Goal: Communication & Community: Share content

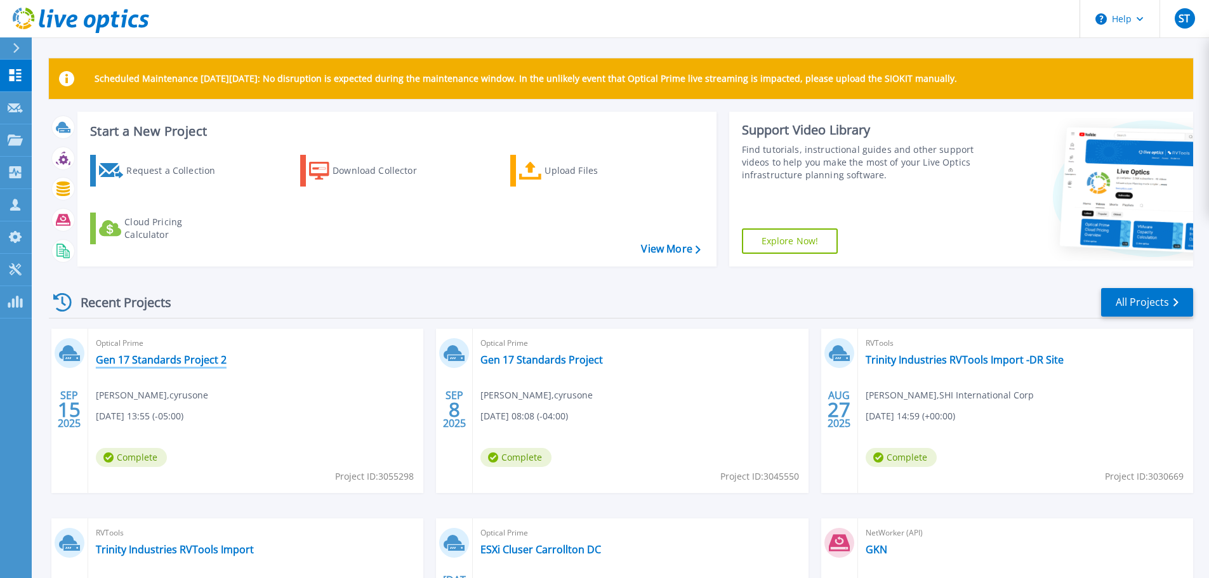
click at [203, 358] on link "Gen 17 Standards Project 2" at bounding box center [161, 359] width 131 height 13
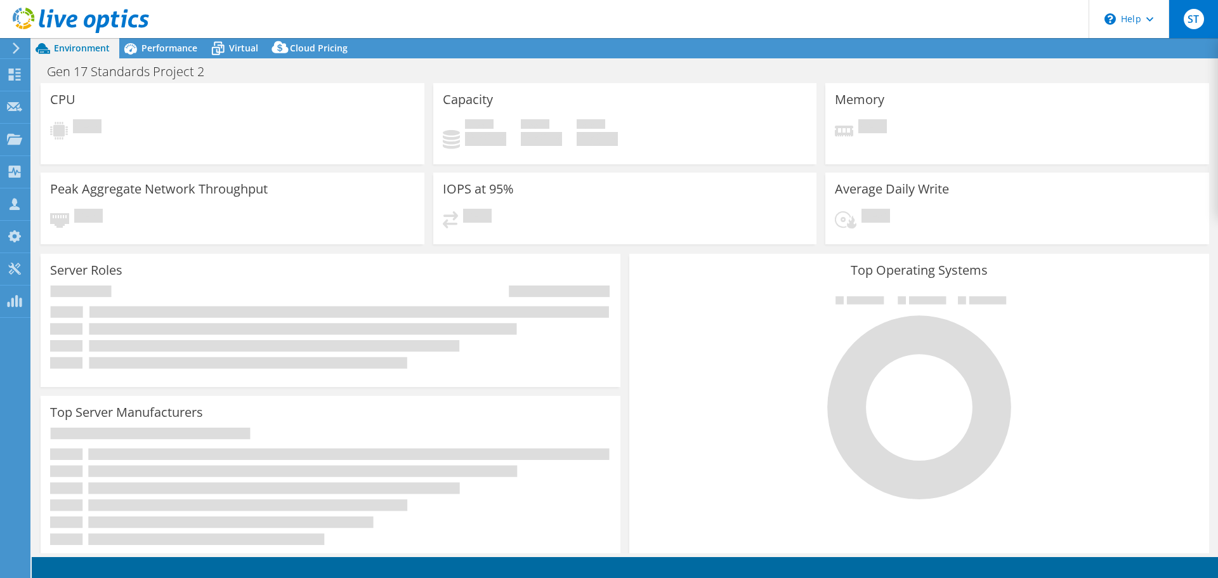
select select "USD"
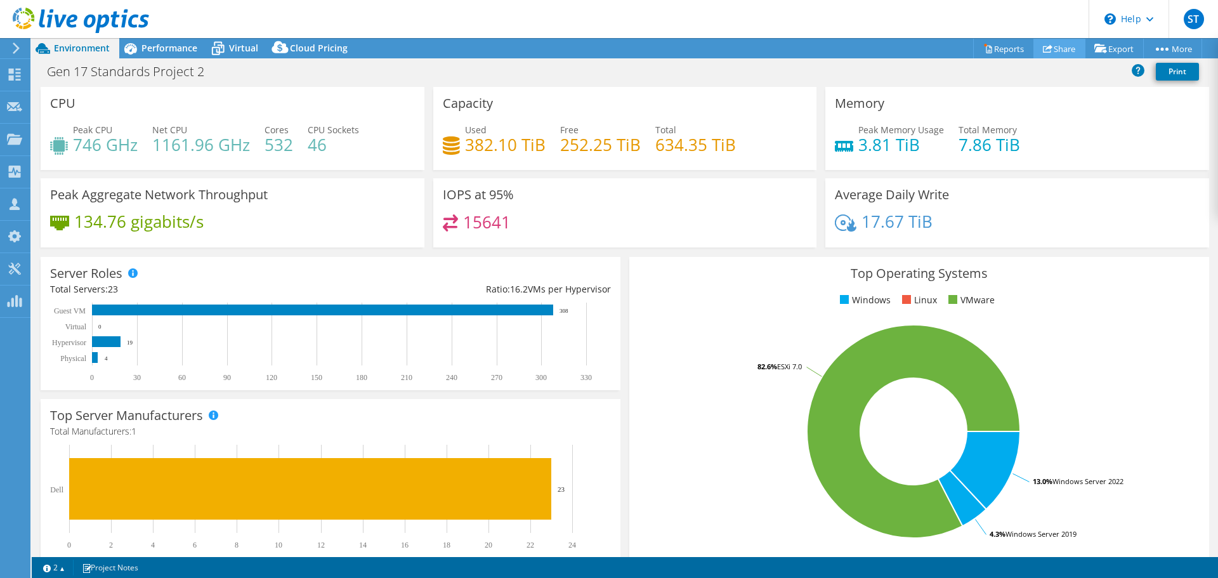
click at [1053, 46] on link "Share" at bounding box center [1059, 49] width 52 height 20
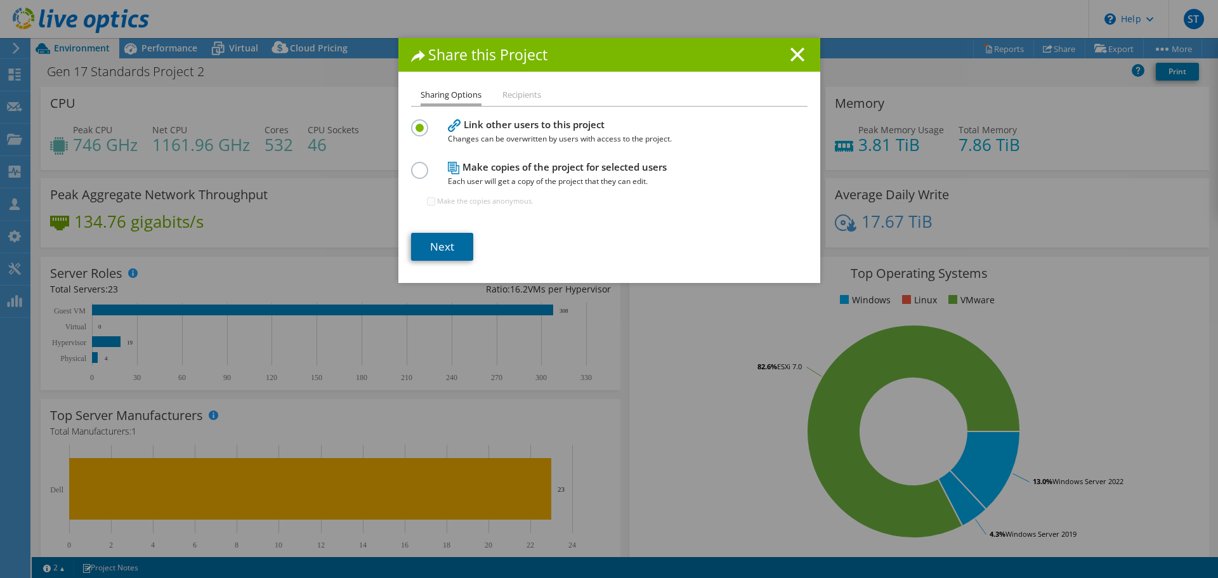
click at [458, 233] on link "Next" at bounding box center [442, 247] width 62 height 28
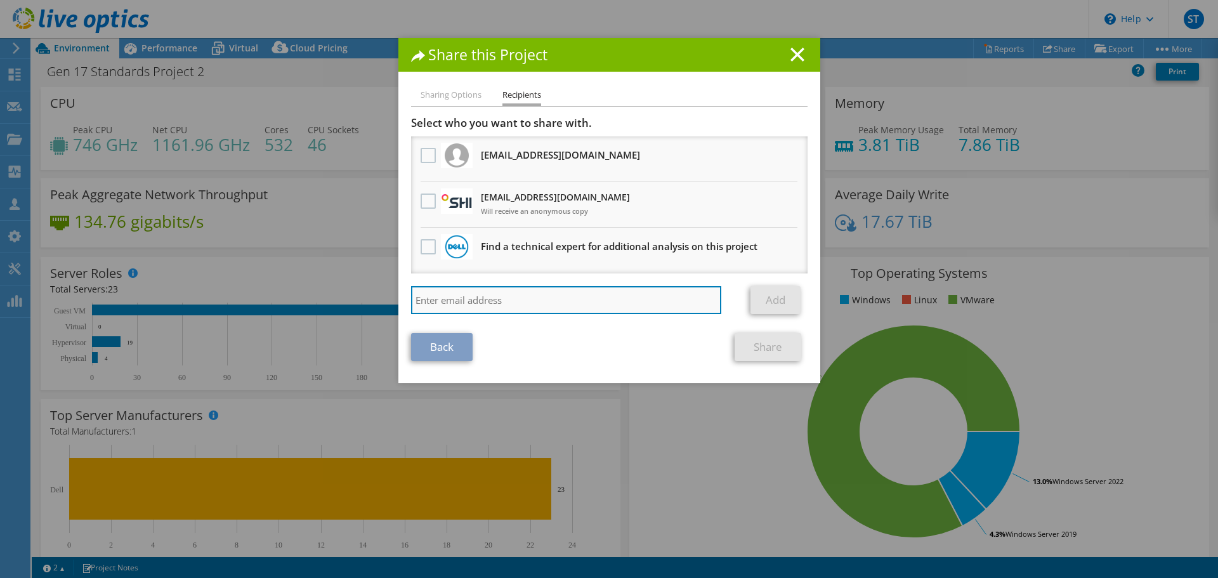
click at [520, 291] on input "search" at bounding box center [566, 300] width 311 height 28
type input "gr"
drag, startPoint x: 506, startPoint y: 295, endPoint x: 334, endPoint y: 310, distance: 172.5
click at [334, 310] on div "Share this Project Sharing Options Recipients Link other users to this project …" at bounding box center [609, 289] width 1218 height 502
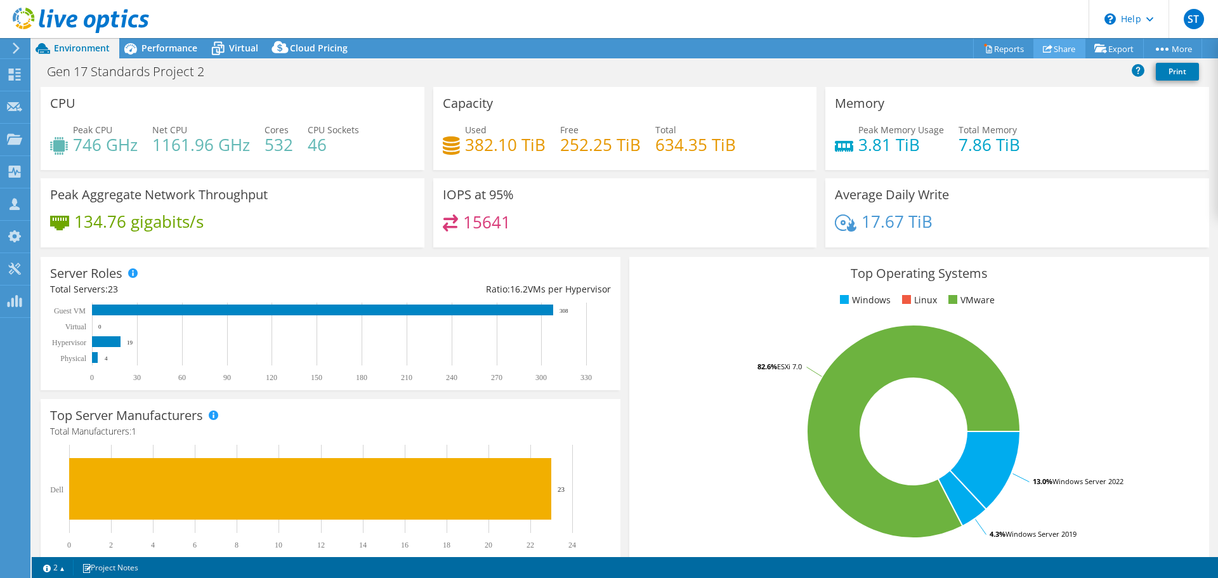
click at [1077, 49] on link "Share" at bounding box center [1059, 49] width 52 height 20
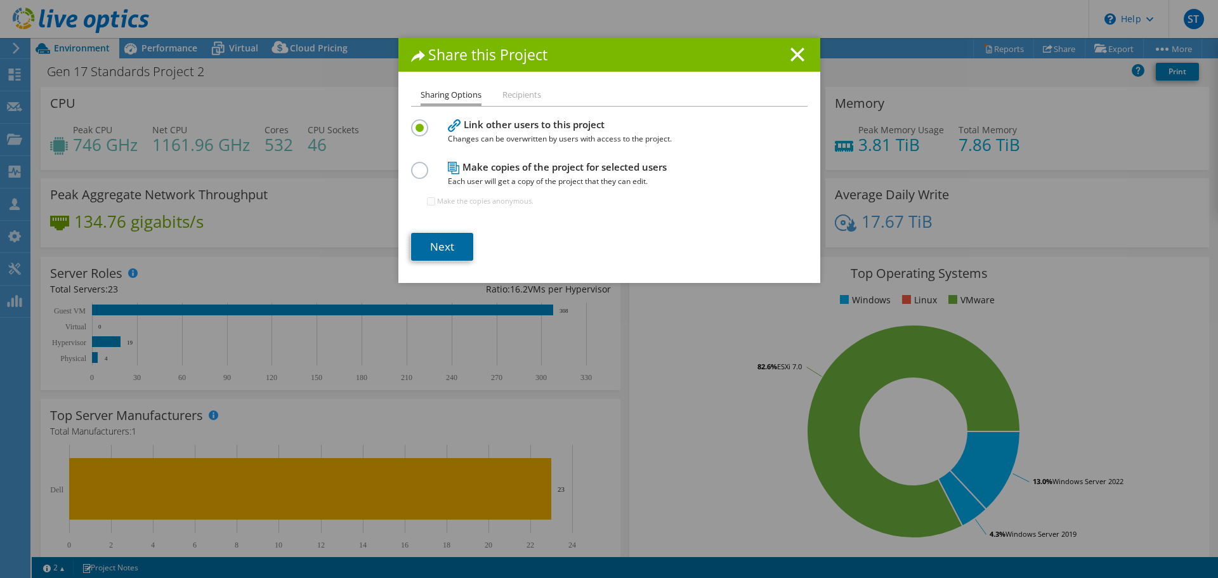
click at [456, 256] on link "Next" at bounding box center [442, 247] width 62 height 28
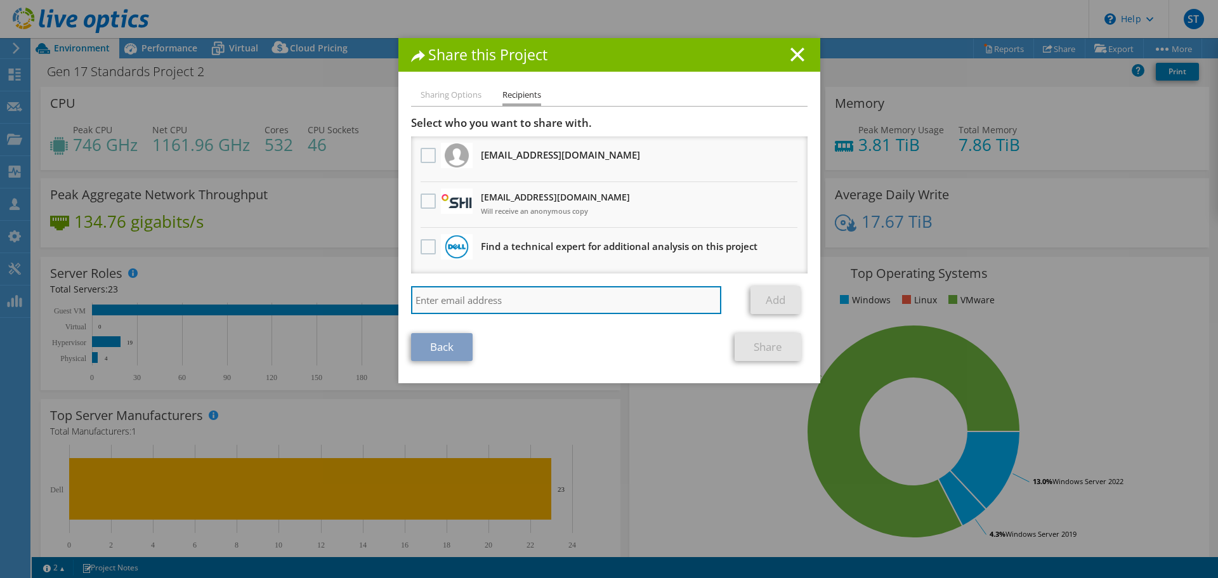
click at [497, 299] on input "search" at bounding box center [566, 300] width 311 height 28
paste input "[PERSON_NAME][EMAIL_ADDRESS][PERSON_NAME][DOMAIN_NAME]"
type input "[PERSON_NAME][EMAIL_ADDRESS][PERSON_NAME][DOMAIN_NAME]"
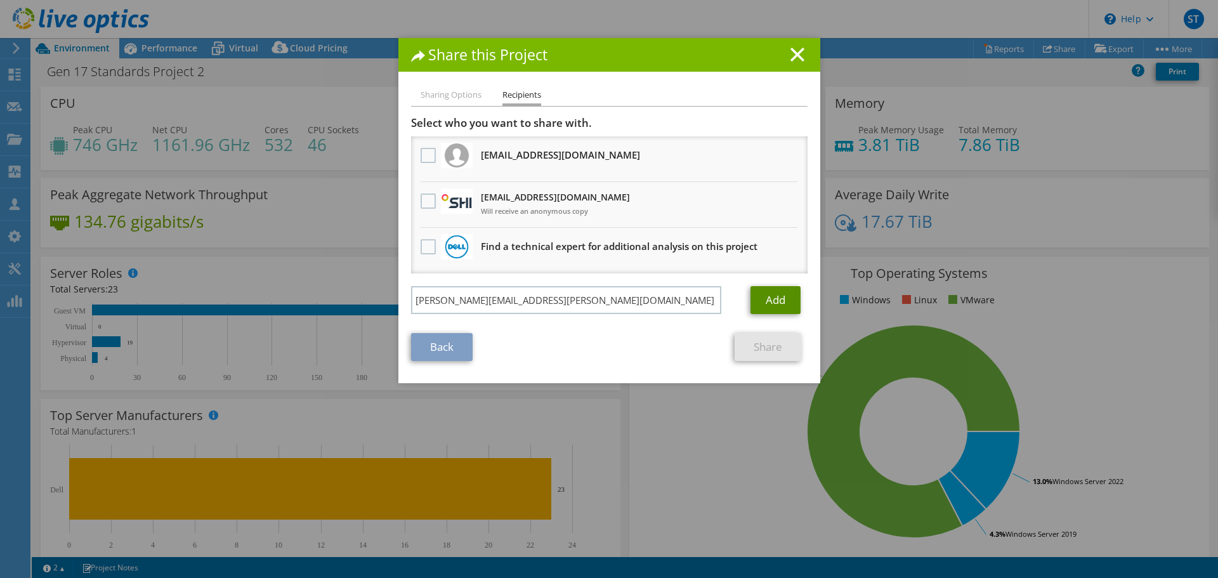
click at [783, 305] on link "Add" at bounding box center [776, 300] width 50 height 28
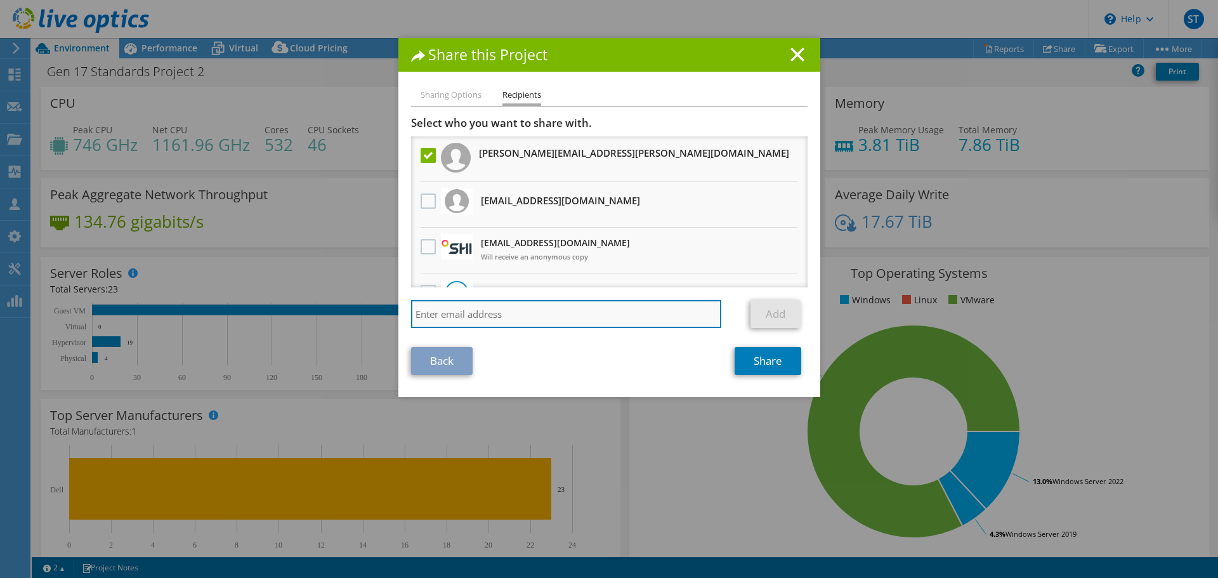
click at [550, 314] on input "search" at bounding box center [566, 314] width 311 height 28
paste input "[PERSON_NAME][EMAIL_ADDRESS][DOMAIN_NAME]"
type input "[PERSON_NAME][EMAIL_ADDRESS][DOMAIN_NAME]"
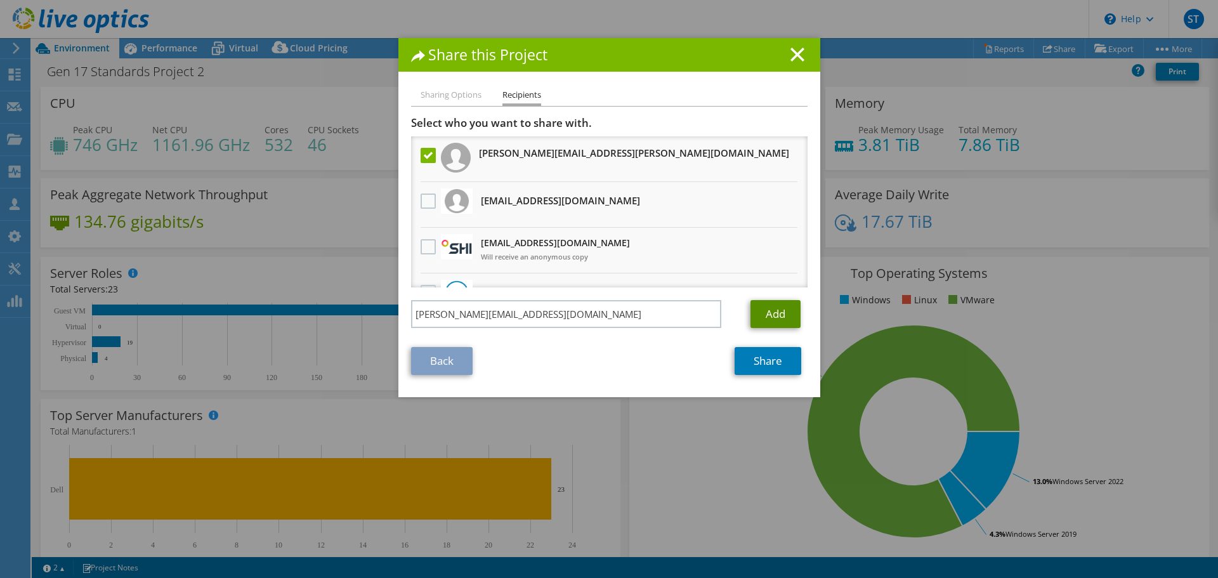
click at [786, 313] on link "Add" at bounding box center [776, 314] width 50 height 28
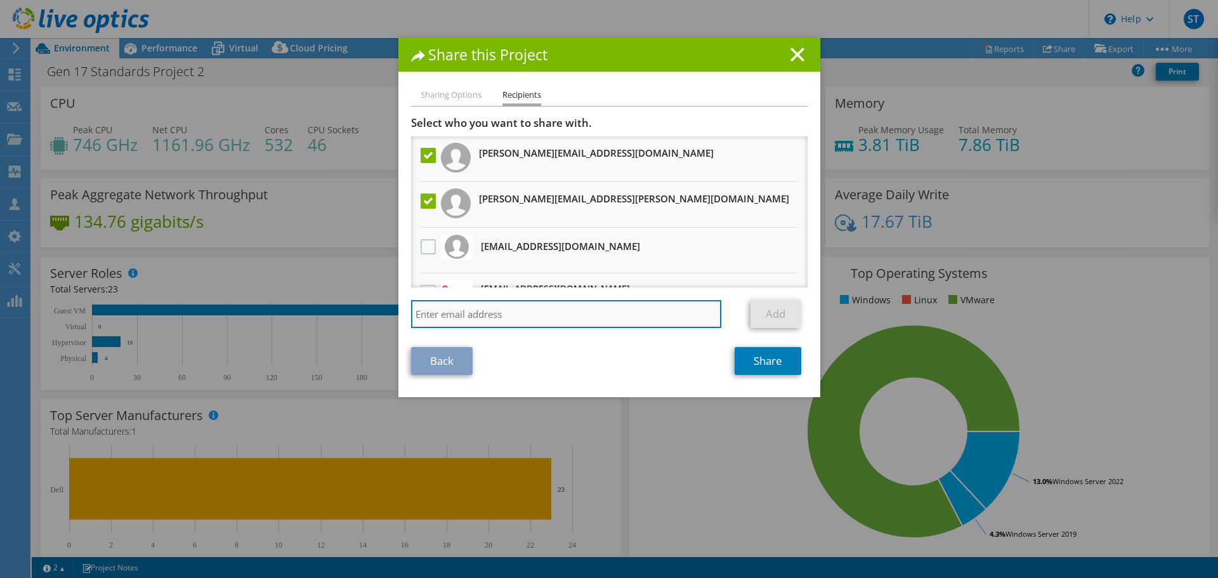
click at [594, 316] on input "search" at bounding box center [566, 314] width 311 height 28
paste input "[EMAIL_ADDRESS][PERSON_NAME][DOMAIN_NAME]"
type input "[EMAIL_ADDRESS][PERSON_NAME][DOMAIN_NAME]"
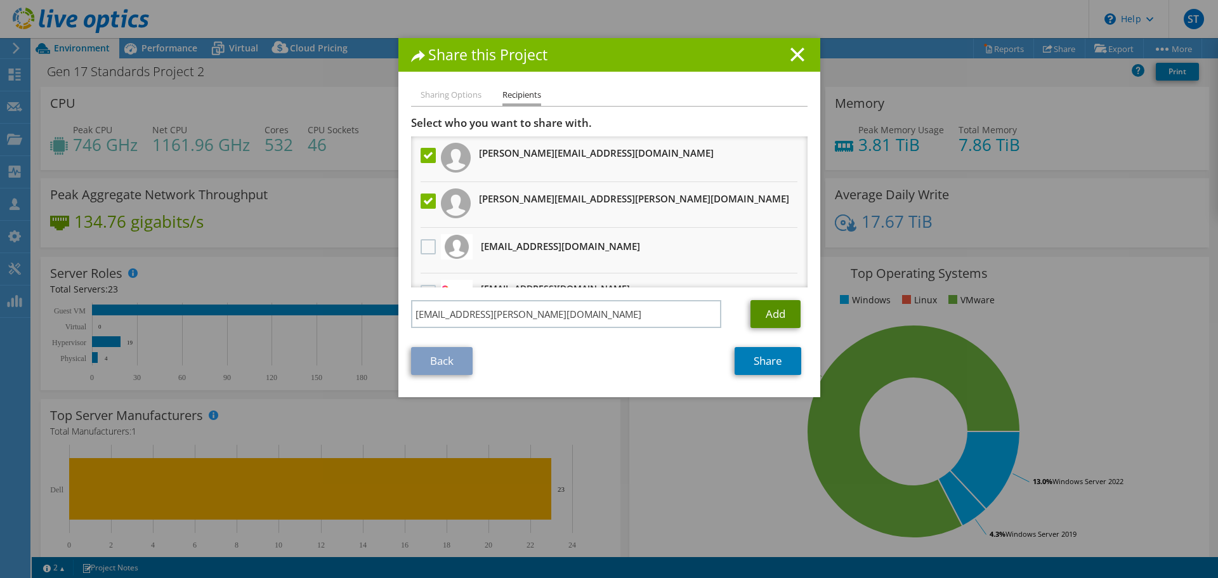
click at [783, 315] on link "Add" at bounding box center [776, 314] width 50 height 28
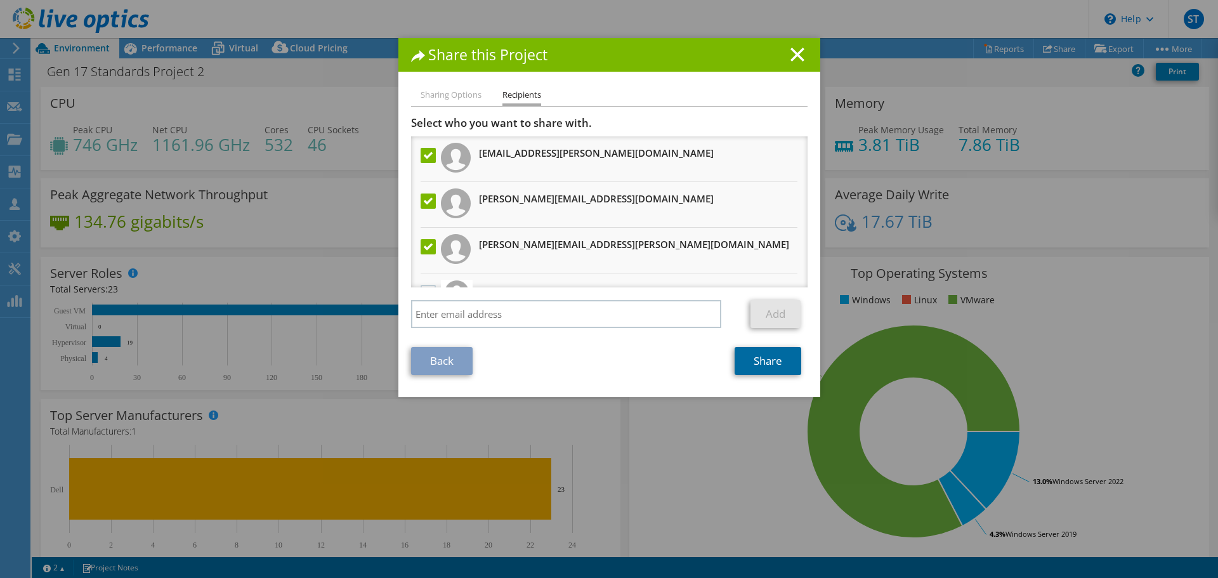
click at [752, 360] on link "Share" at bounding box center [768, 361] width 67 height 28
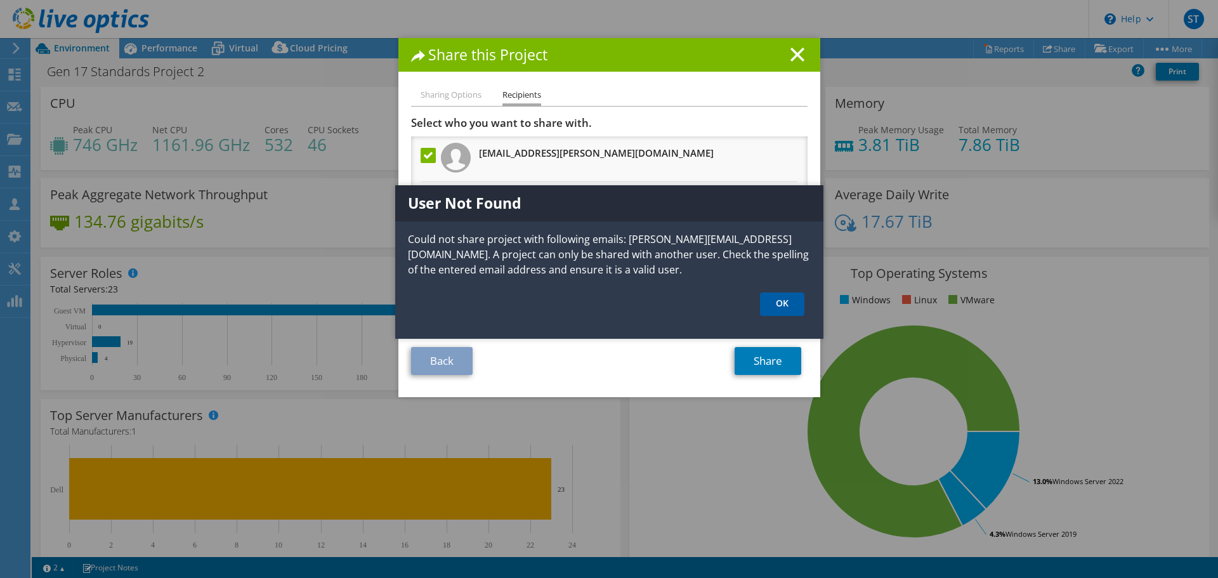
click at [787, 299] on link "OK" at bounding box center [782, 303] width 44 height 23
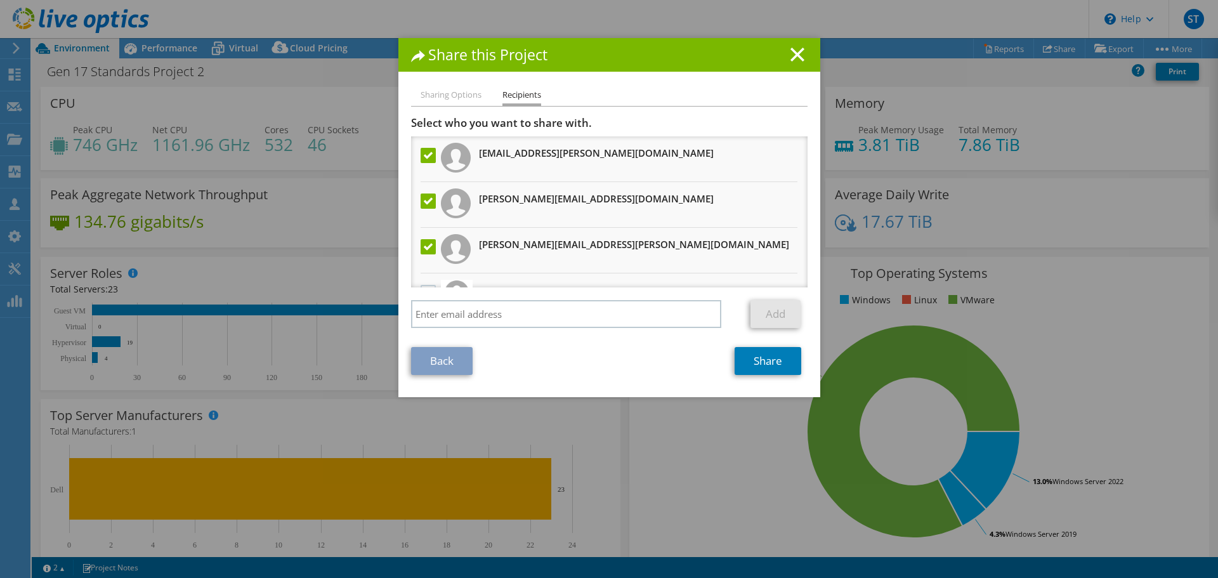
click at [421, 202] on label at bounding box center [430, 200] width 18 height 15
click at [0, 0] on input "checkbox" at bounding box center [0, 0] width 0 height 0
click at [778, 349] on link "Share" at bounding box center [768, 361] width 67 height 28
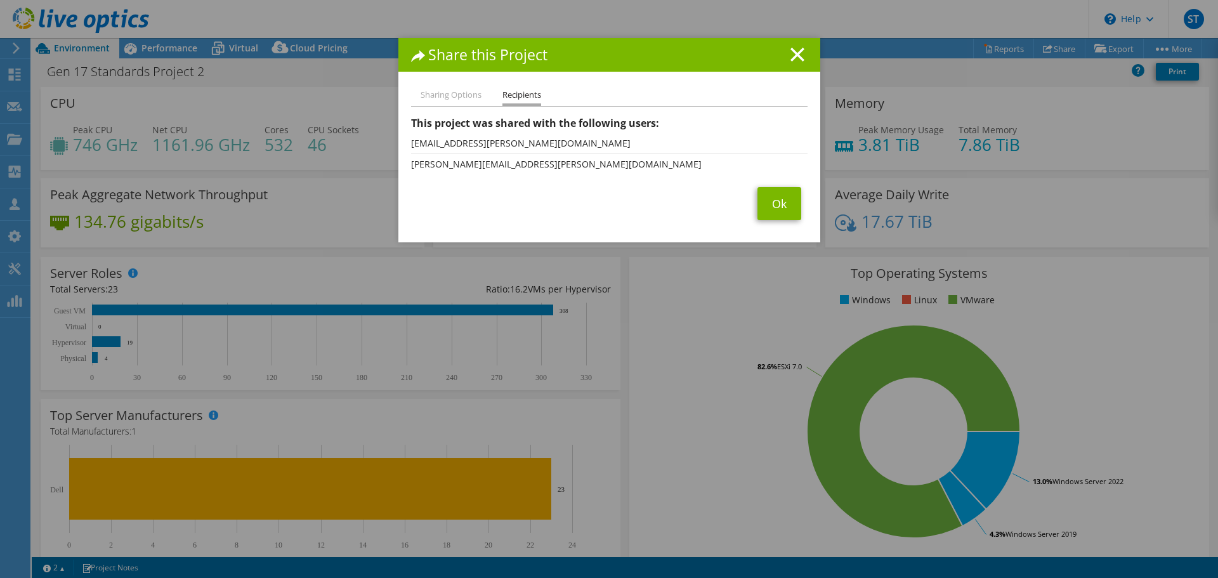
click at [785, 56] on h1 "Share this Project" at bounding box center [609, 55] width 397 height 15
click at [790, 55] on icon at bounding box center [797, 55] width 14 height 14
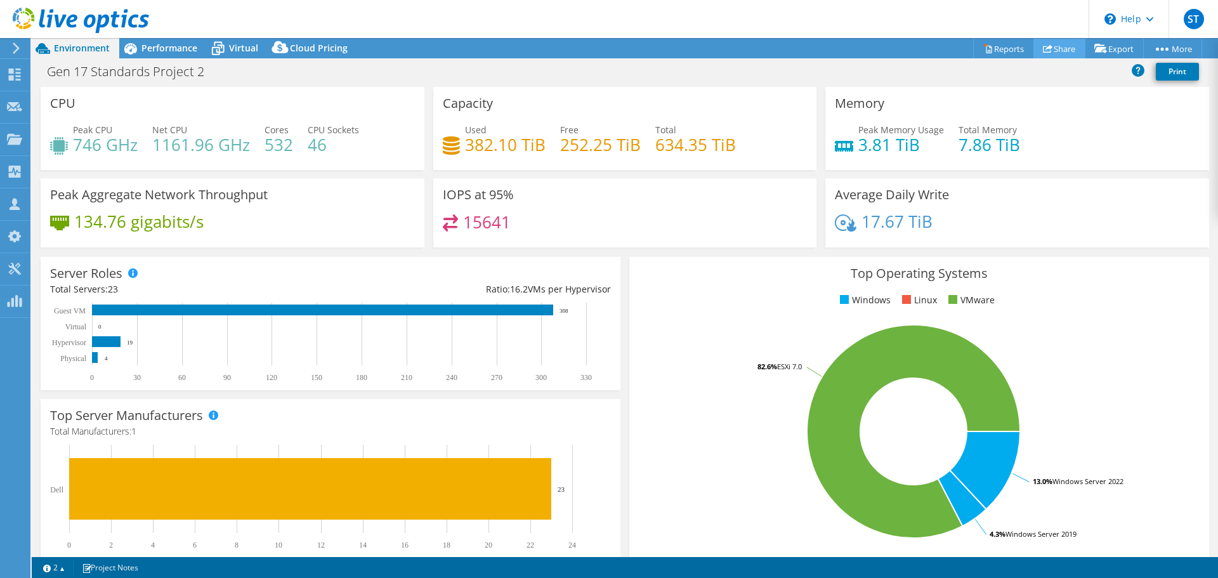
click at [1054, 49] on link "Share" at bounding box center [1059, 49] width 52 height 20
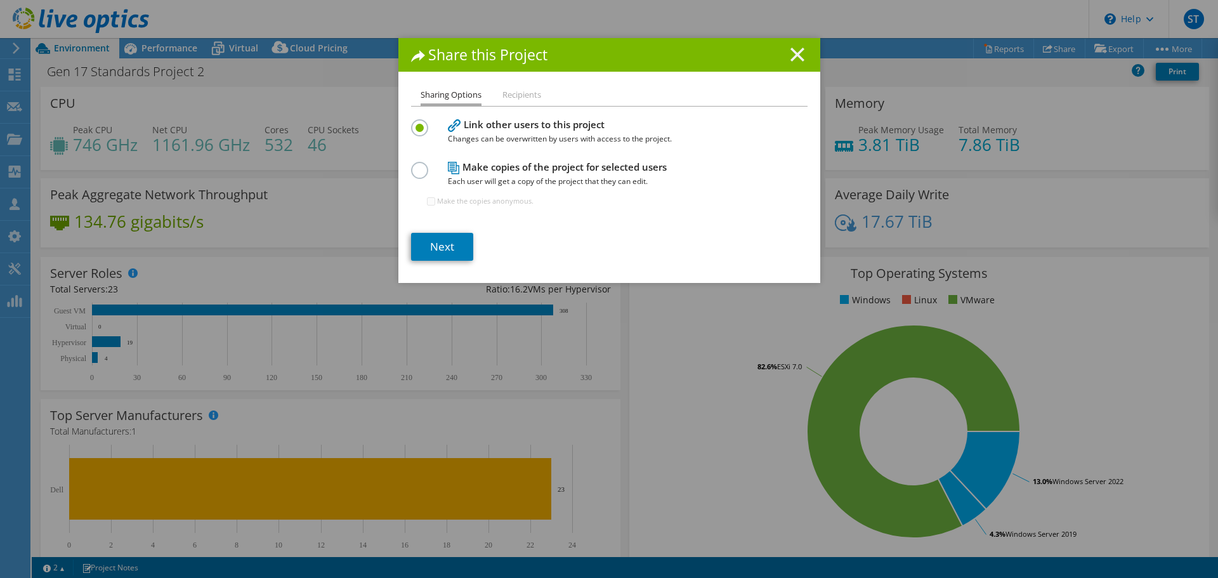
click at [795, 51] on line at bounding box center [797, 54] width 13 height 13
